Goal: Information Seeking & Learning: Find specific page/section

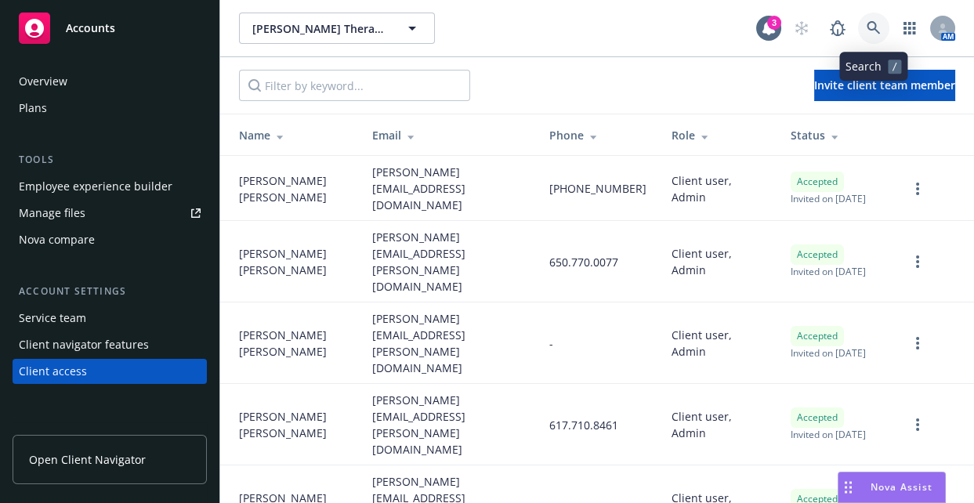
click at [876, 26] on icon at bounding box center [873, 28] width 14 height 14
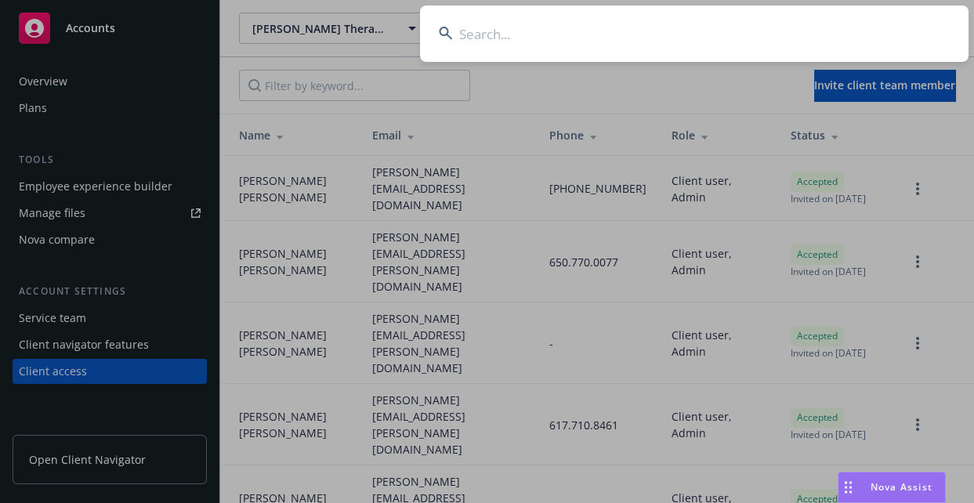
click at [743, 42] on input at bounding box center [694, 33] width 548 height 56
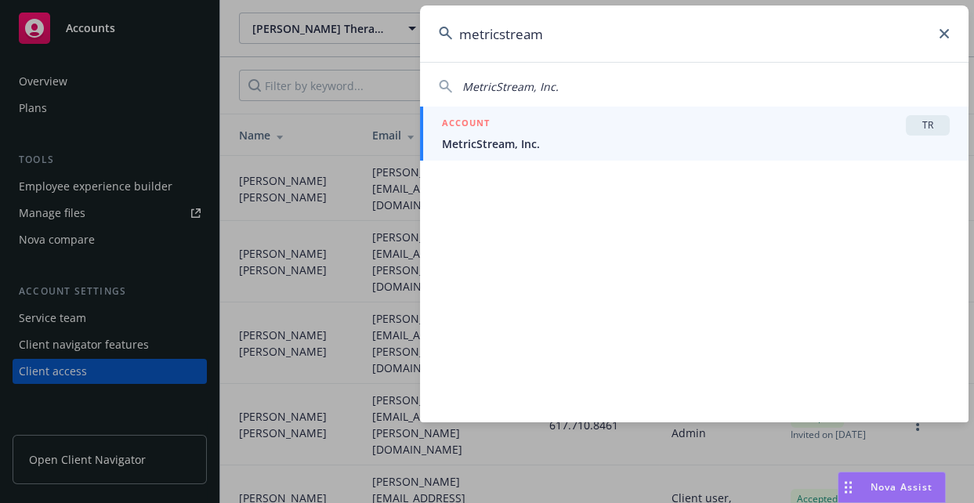
type input "metricstream"
click at [625, 136] on span "MetricStream, Inc." at bounding box center [696, 144] width 508 height 16
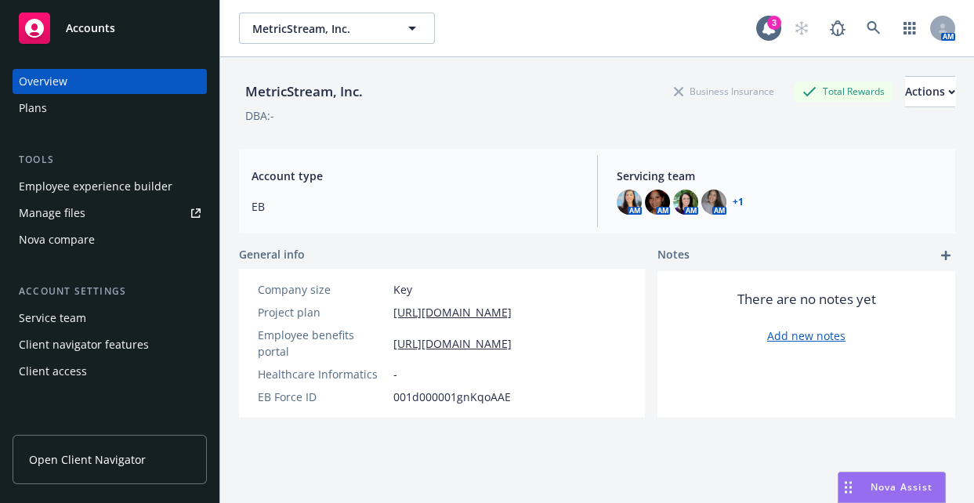
click at [94, 219] on link "Manage files" at bounding box center [110, 213] width 194 height 25
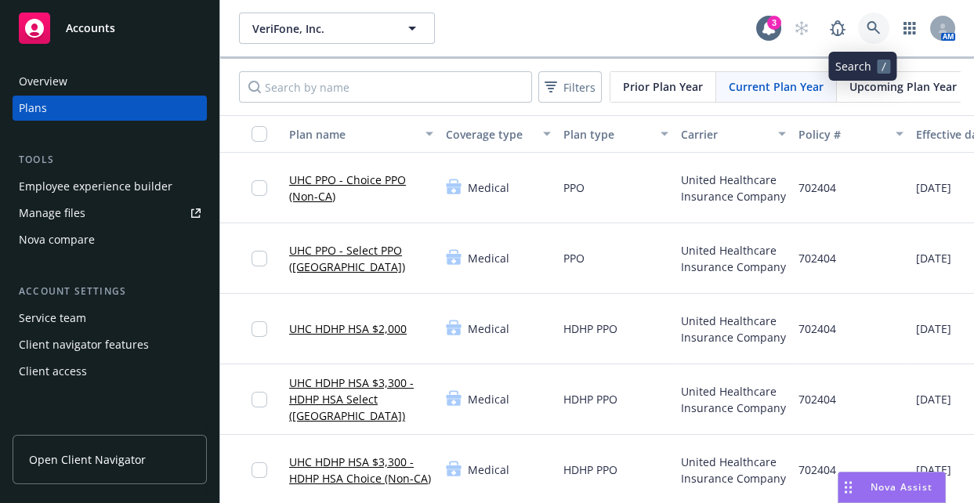
click at [866, 31] on icon at bounding box center [872, 27] width 13 height 13
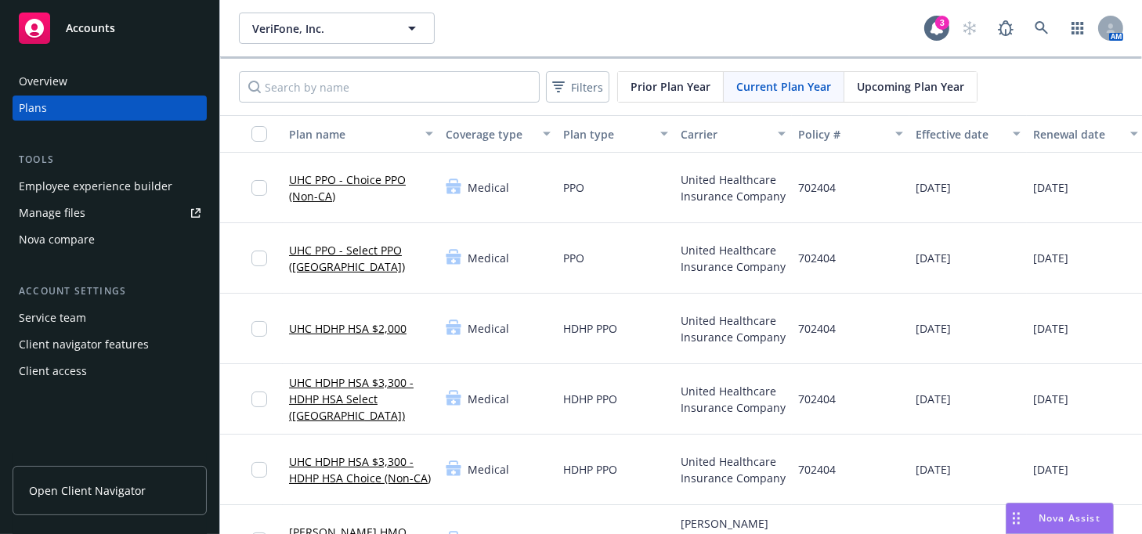
click at [94, 374] on div "Client access" at bounding box center [110, 371] width 182 height 25
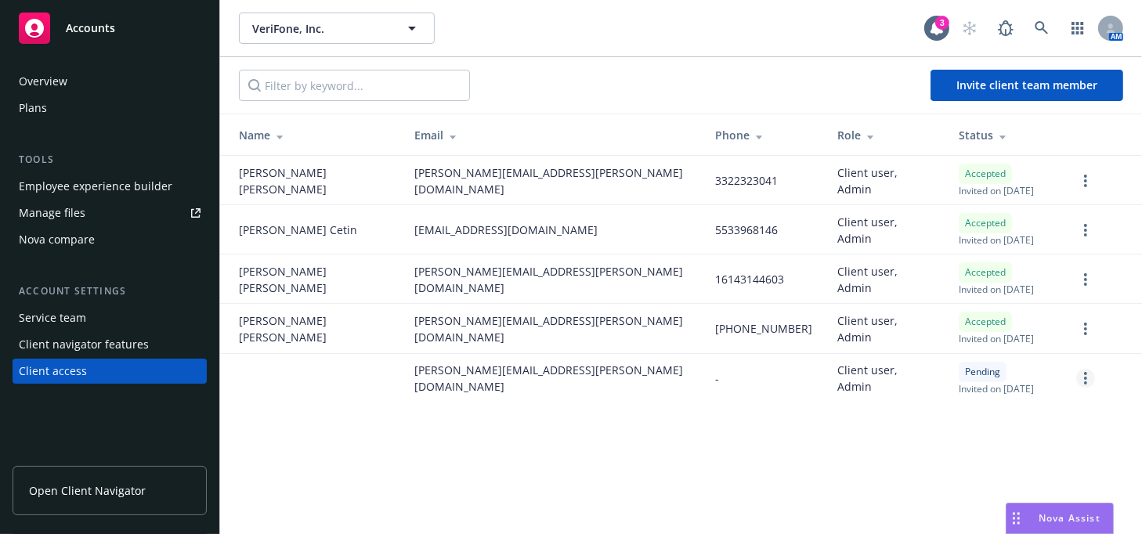
click at [973, 382] on link "more" at bounding box center [1085, 378] width 19 height 19
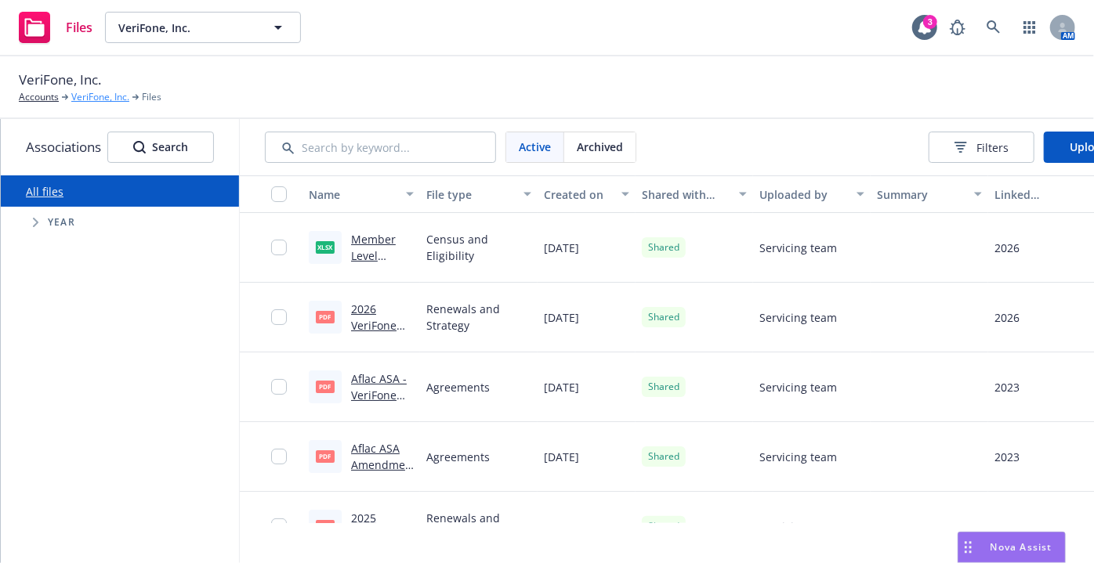
click at [97, 96] on link "VeriFone, Inc." at bounding box center [100, 97] width 58 height 14
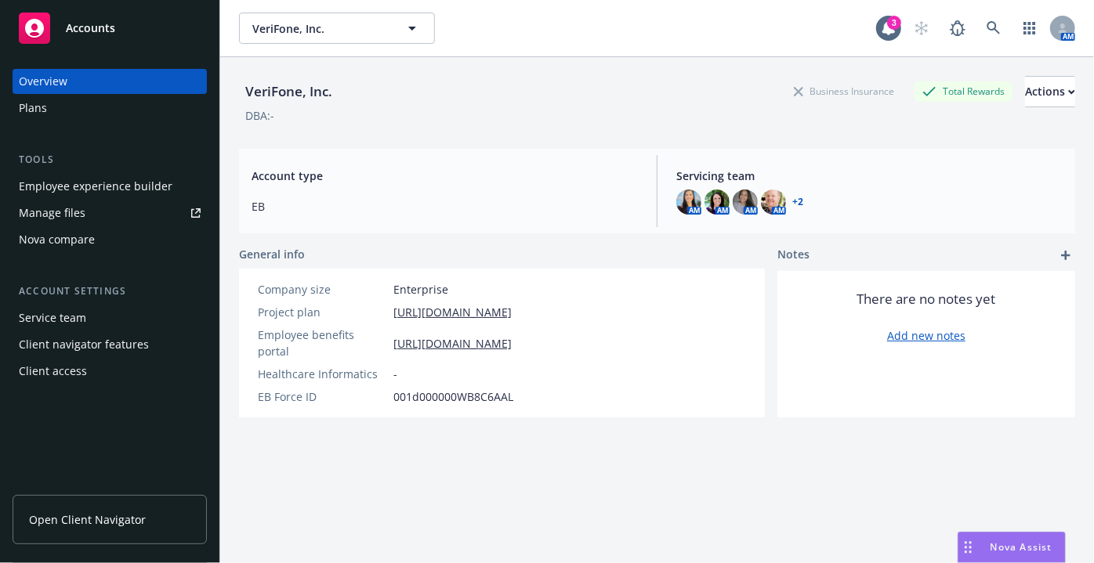
click at [46, 369] on div "Client access" at bounding box center [53, 371] width 68 height 25
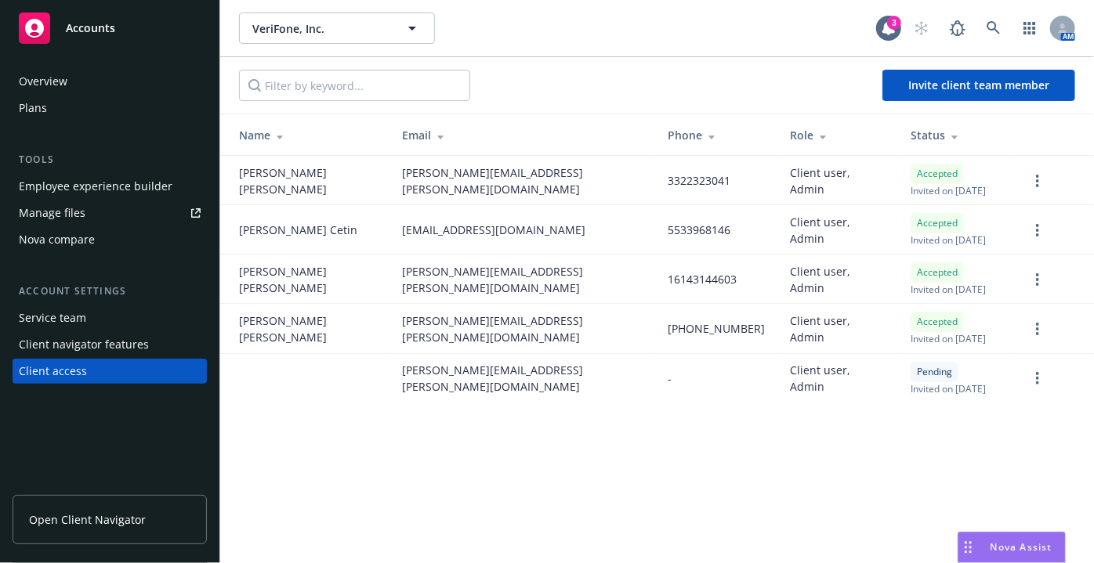
click at [81, 208] on div "Manage files" at bounding box center [52, 213] width 67 height 25
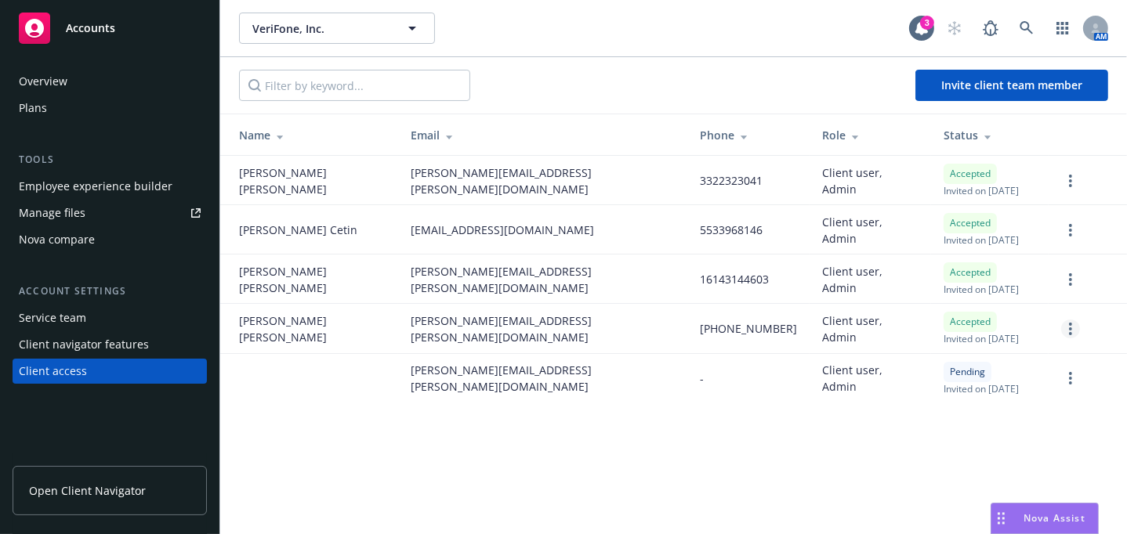
click at [1070, 327] on icon "more" at bounding box center [1070, 329] width 3 height 13
click at [740, 454] on div "VeriFone, Inc. VeriFone, Inc. 3 AM Invite client team member Name Email Phone R…" at bounding box center [673, 267] width 906 height 534
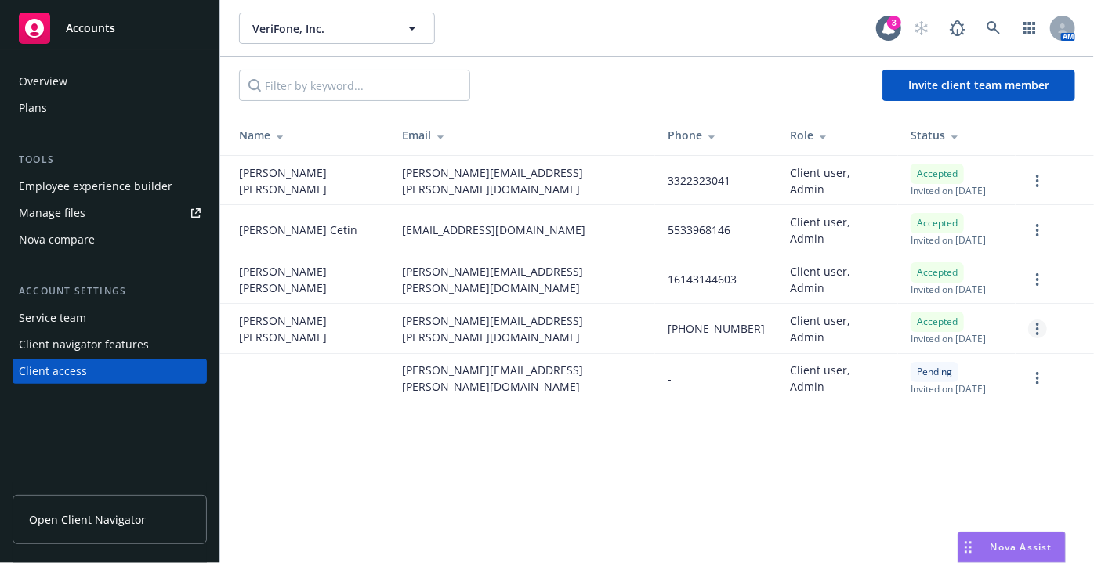
click at [1037, 327] on icon "more" at bounding box center [1037, 329] width 3 height 13
click at [884, 22] on icon at bounding box center [889, 28] width 16 height 16
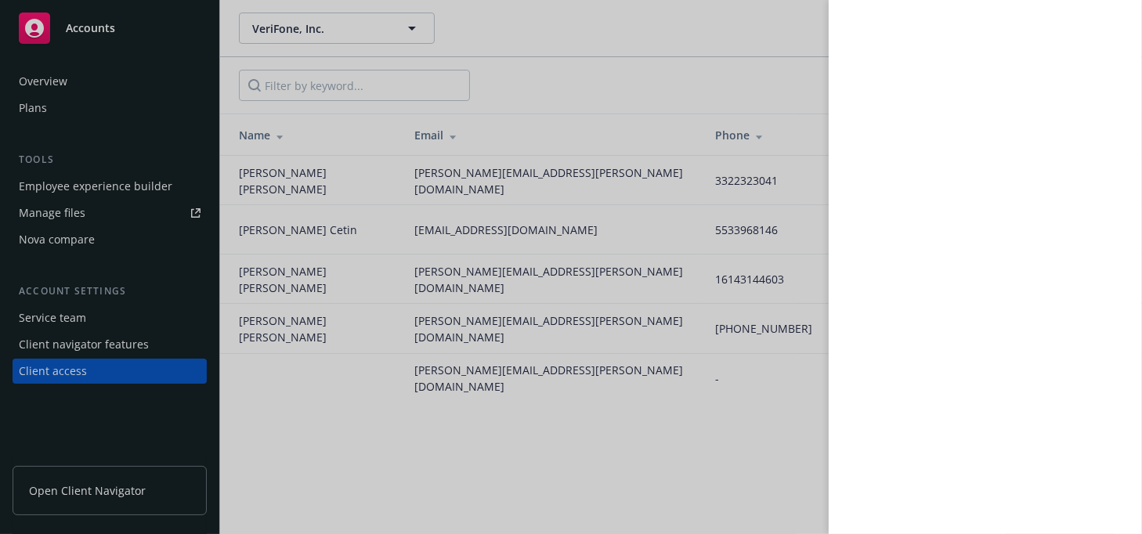
click at [691, 500] on div at bounding box center [571, 267] width 1142 height 534
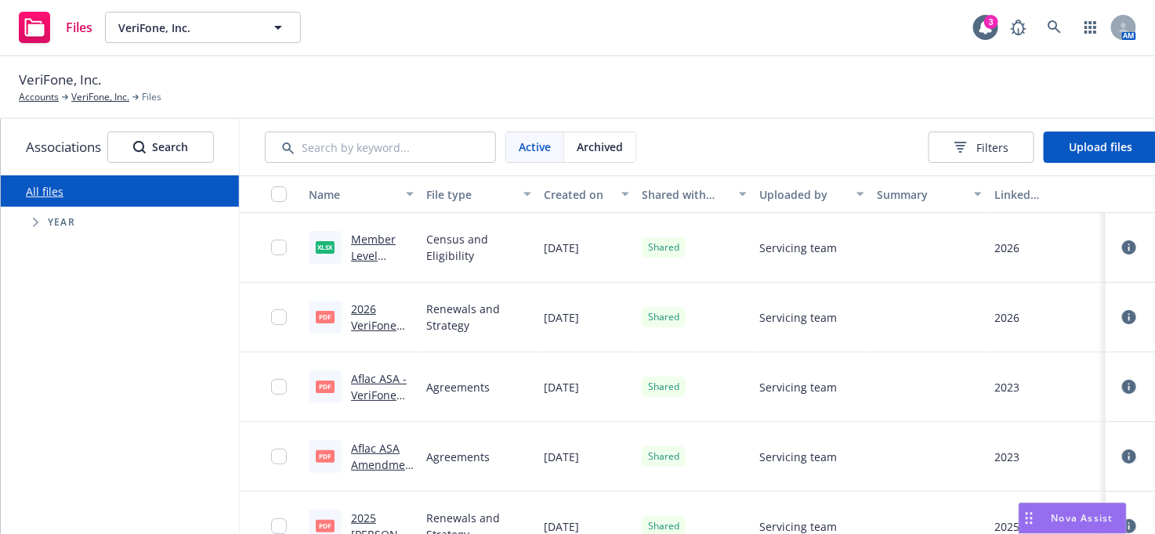
click at [1093, 248] on icon at bounding box center [1129, 248] width 14 height 14
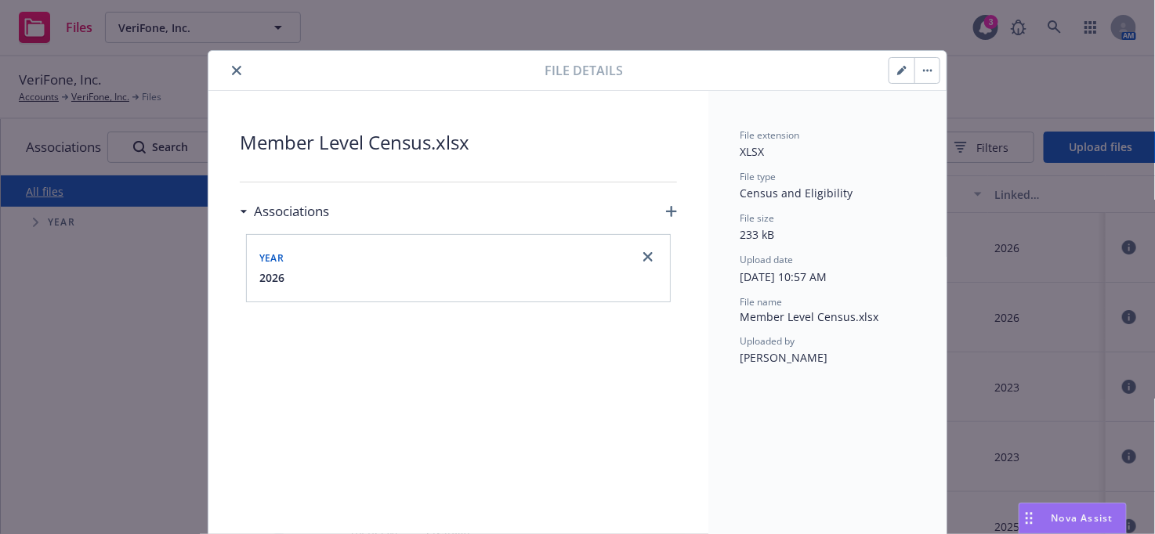
click at [232, 68] on icon "close" at bounding box center [236, 70] width 9 height 9
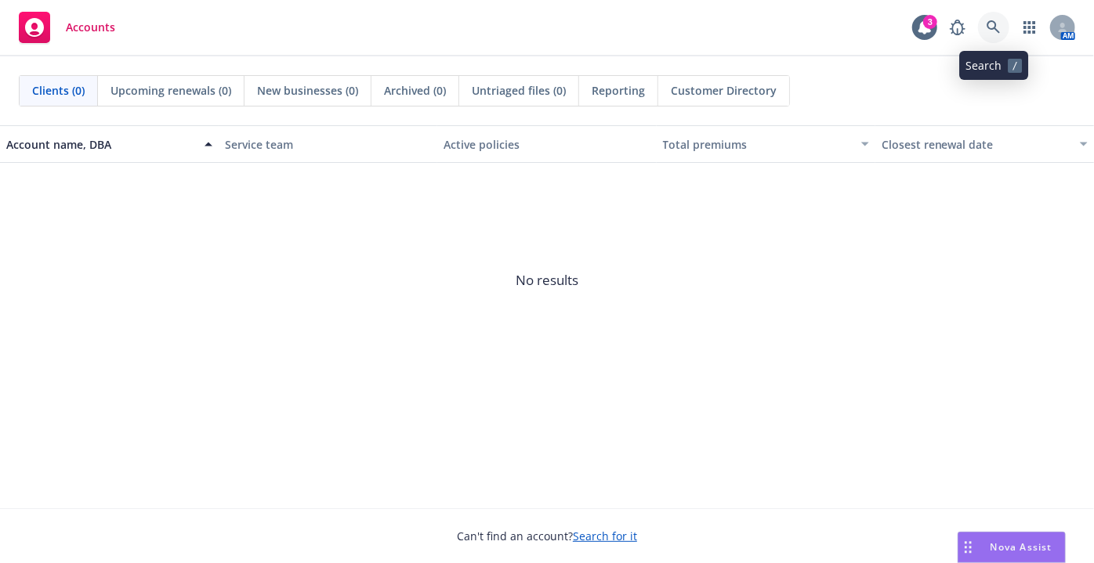
click at [991, 25] on icon at bounding box center [993, 27] width 14 height 14
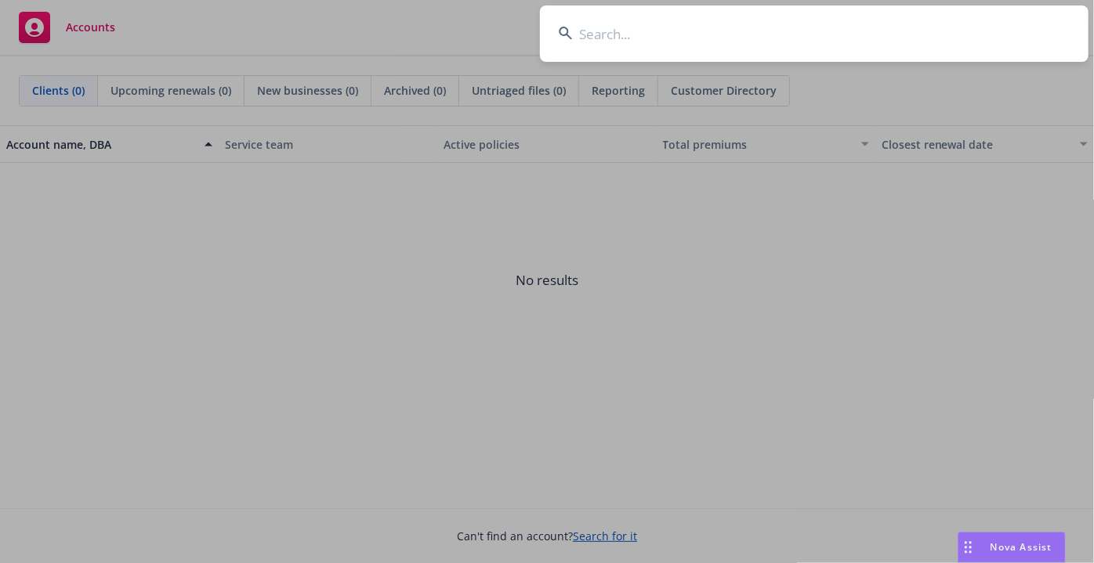
click at [748, 35] on input at bounding box center [814, 33] width 548 height 56
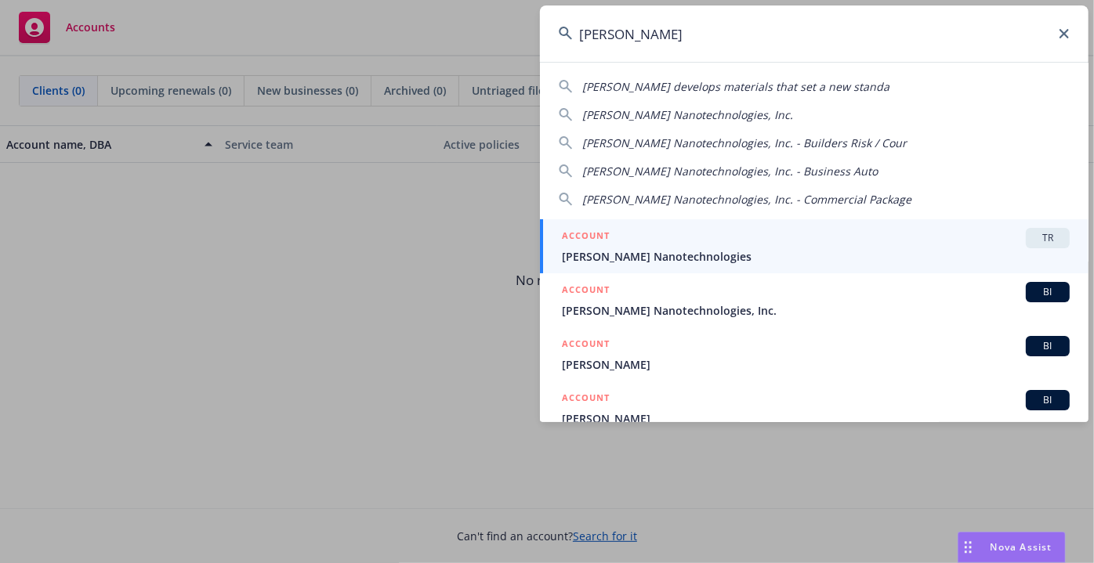
type input "sila"
click at [619, 260] on span "[PERSON_NAME] Nanotechnologies" at bounding box center [816, 256] width 508 height 16
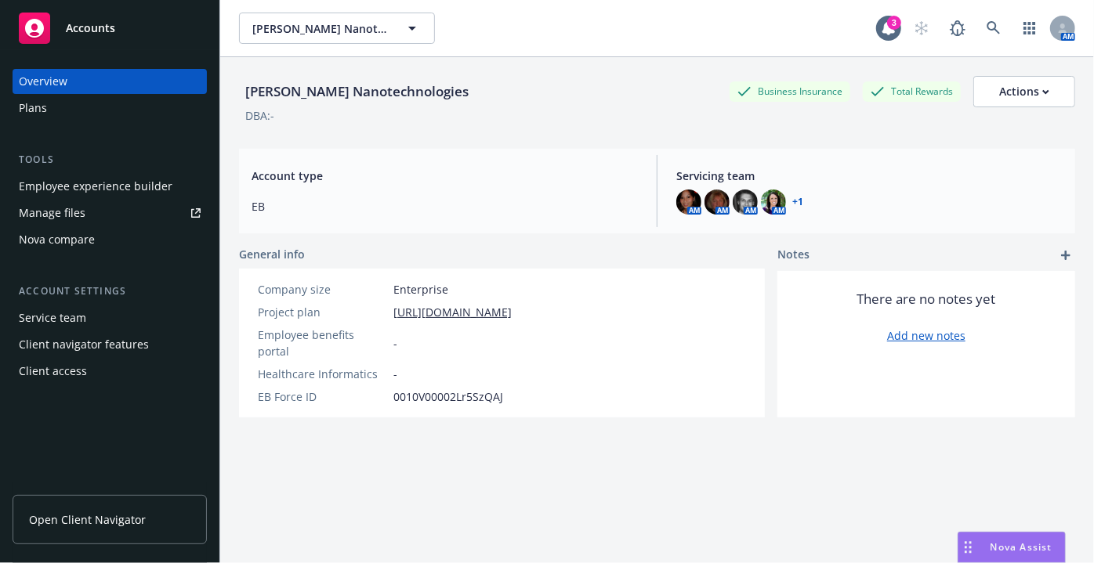
click at [56, 215] on div "Manage files" at bounding box center [52, 213] width 67 height 25
click at [100, 322] on div "Service team" at bounding box center [110, 318] width 182 height 25
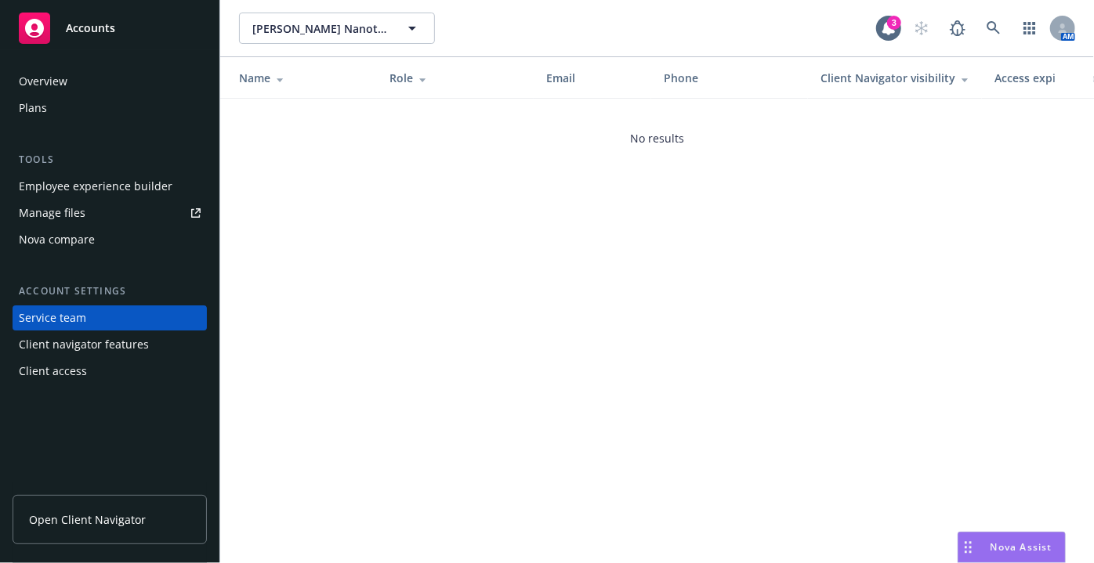
click at [95, 372] on div "Client access" at bounding box center [110, 371] width 182 height 25
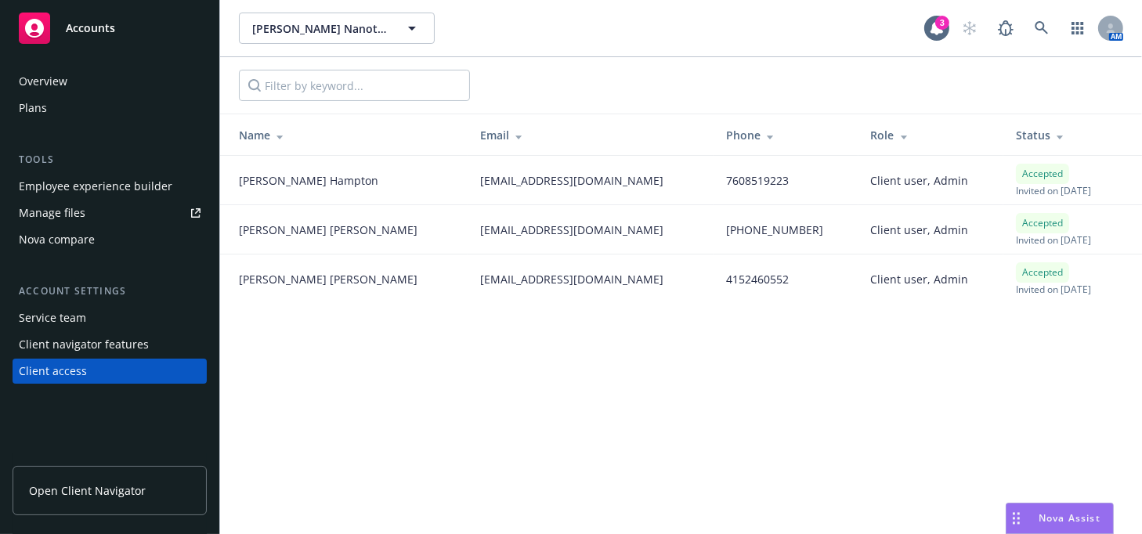
click at [264, 278] on span "Yvette Smith" at bounding box center [328, 279] width 179 height 16
